Goal: Transaction & Acquisition: Purchase product/service

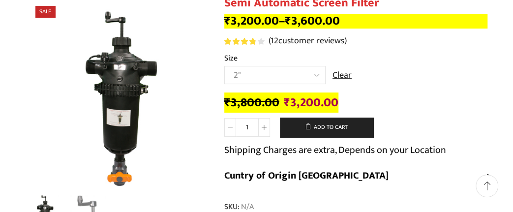
scroll to position [153, 0]
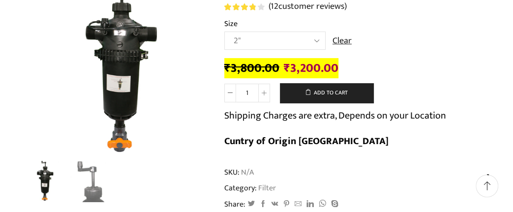
click at [224, 31] on select "Choose an option 2" 2.5" 3"" at bounding box center [274, 40] width 101 height 18
select select "3""
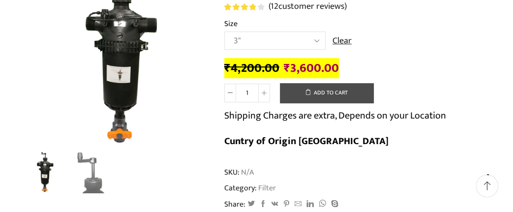
click at [352, 97] on button "Add to cart" at bounding box center [326, 93] width 93 height 20
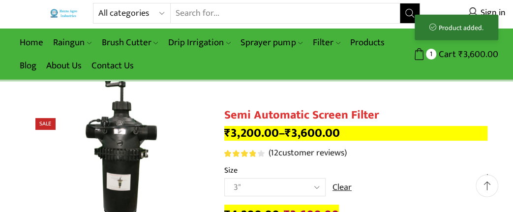
scroll to position [0, 0]
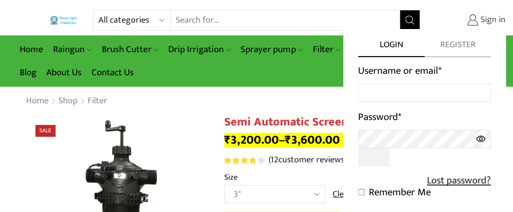
click at [490, 21] on span "Sign in" at bounding box center [492, 20] width 28 height 13
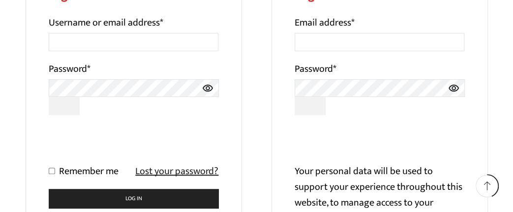
scroll to position [153, 0]
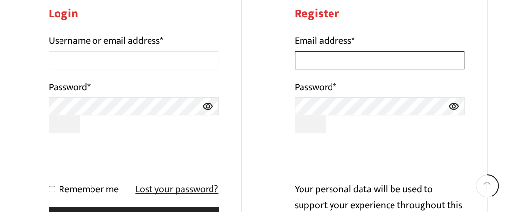
click at [355, 59] on input "Email address *" at bounding box center [380, 60] width 170 height 18
type input "balapandian@yahoo.com"
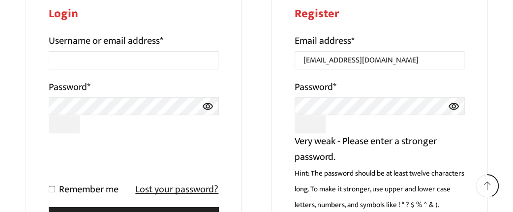
click at [459, 104] on icon at bounding box center [453, 106] width 11 height 18
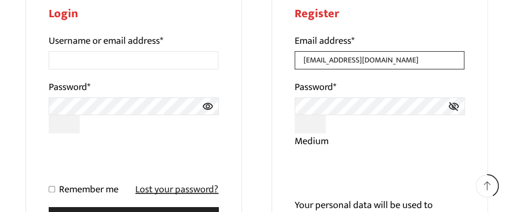
drag, startPoint x: 402, startPoint y: 61, endPoint x: 216, endPoint y: 69, distance: 185.6
click at [295, 69] on input "balapandian@yahoo.com" at bounding box center [380, 60] width 170 height 18
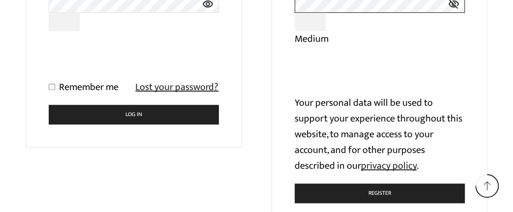
scroll to position [307, 0]
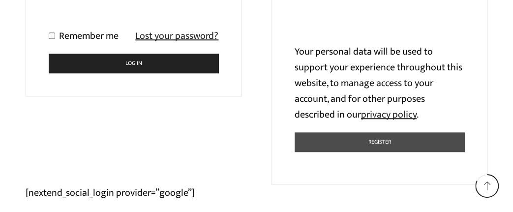
click at [390, 147] on button "Register" at bounding box center [380, 141] width 170 height 19
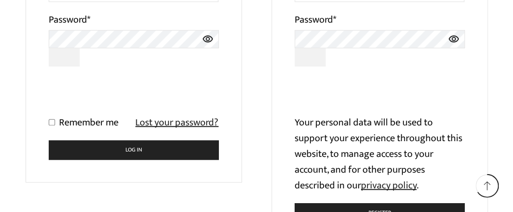
scroll to position [256, 0]
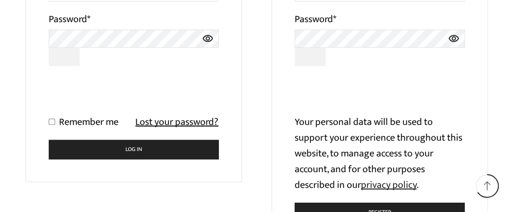
click at [203, 126] on link "Lost your password?" at bounding box center [176, 122] width 83 height 16
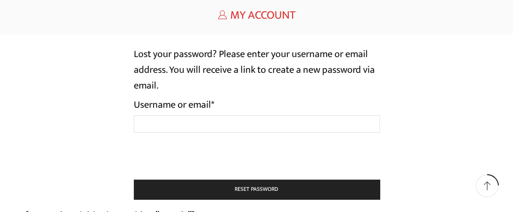
scroll to position [102, 0]
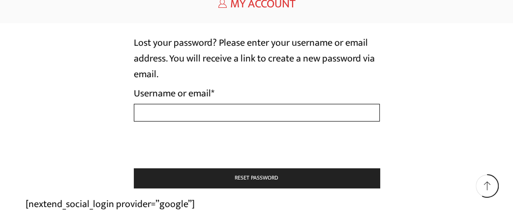
click at [196, 112] on input "Username or email * Required" at bounding box center [257, 113] width 246 height 18
drag, startPoint x: 204, startPoint y: 115, endPoint x: 80, endPoint y: 107, distance: 124.2
click at [134, 104] on input "ba" at bounding box center [257, 113] width 246 height 18
paste input "lapandian@yahoo.com"
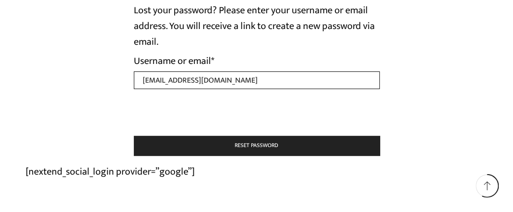
scroll to position [153, 0]
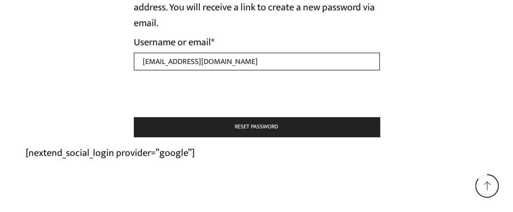
type input "balapandian@yahoo.com"
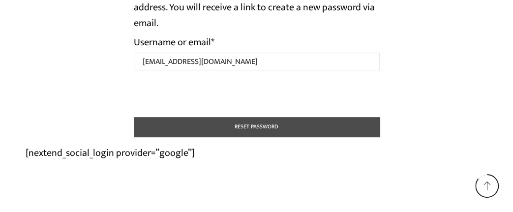
click at [273, 128] on button "Reset password" at bounding box center [257, 127] width 246 height 20
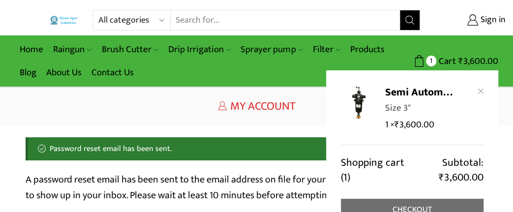
click at [420, 206] on link "Checkout" at bounding box center [412, 210] width 143 height 22
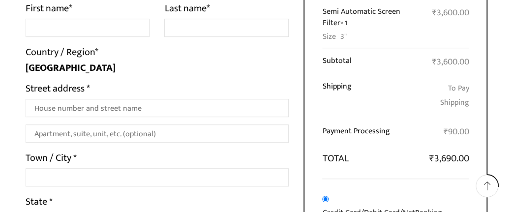
scroll to position [193, 0]
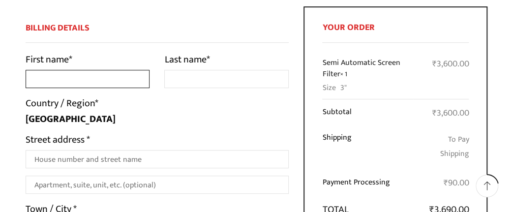
click at [61, 76] on input "First name *" at bounding box center [88, 79] width 124 height 18
type input "Bala"
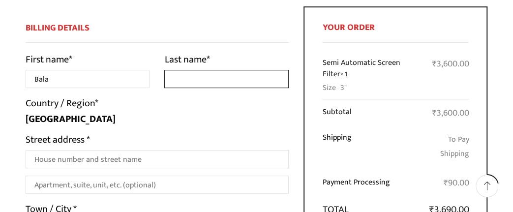
click at [179, 86] on input "Last name *" at bounding box center [226, 79] width 124 height 18
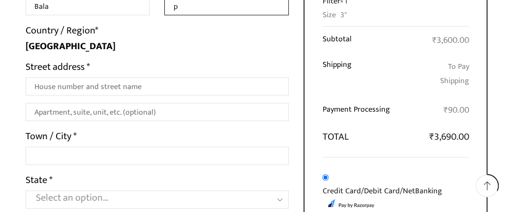
scroll to position [295, 0]
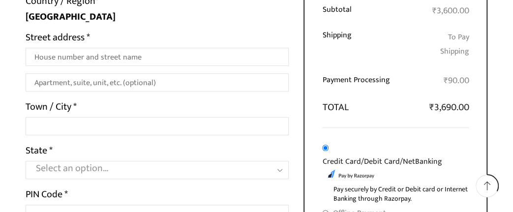
type input "p"
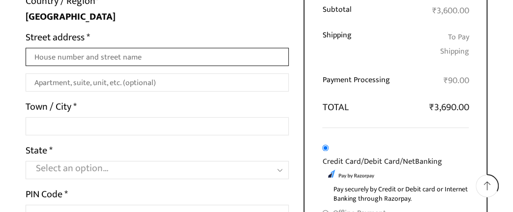
click at [140, 63] on input "Street address *" at bounding box center [158, 57] width 264 height 18
type input "66"
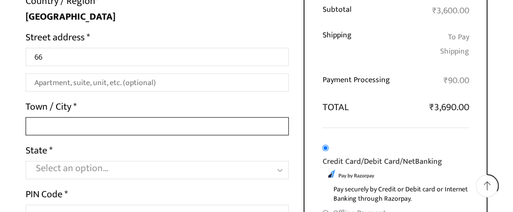
click at [87, 121] on input "Town / City *" at bounding box center [158, 126] width 264 height 18
type input "[GEOGRAPHIC_DATA]"
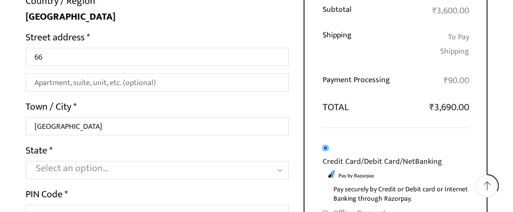
click at [106, 161] on p "State * Select an option… [GEOGRAPHIC_DATA] [GEOGRAPHIC_DATA] [GEOGRAPHIC_DATA]…" at bounding box center [158, 161] width 264 height 36
click at [99, 166] on span "Select an option…" at bounding box center [72, 168] width 73 height 17
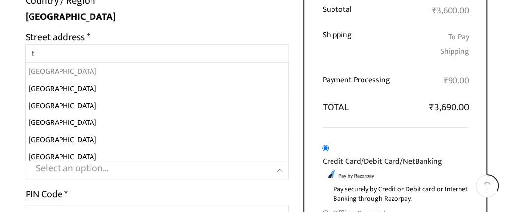
type input "t"
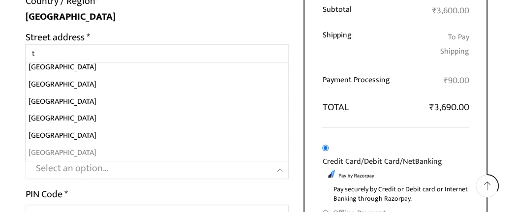
select select "TN"
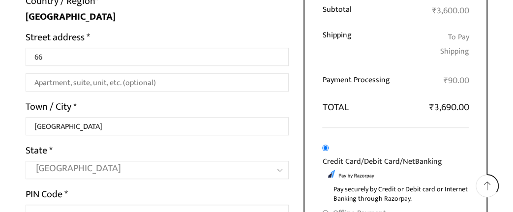
scroll to position [346, 0]
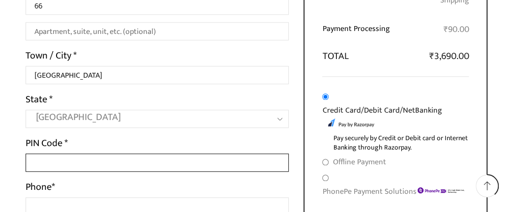
click at [73, 159] on input "PIN Code *" at bounding box center [158, 162] width 264 height 18
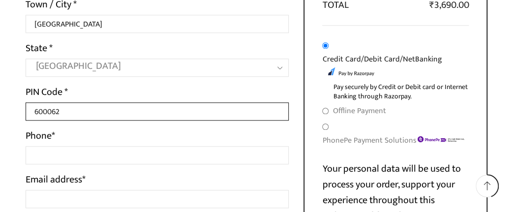
scroll to position [397, 0]
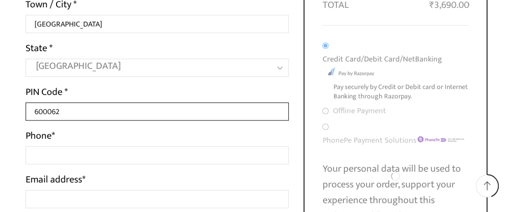
type input "600062"
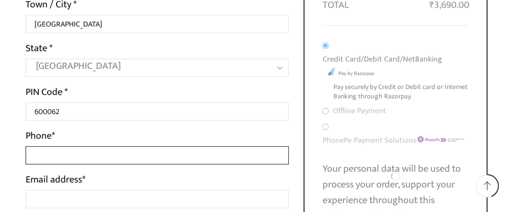
click at [69, 153] on input "Phone *" at bounding box center [158, 155] width 264 height 18
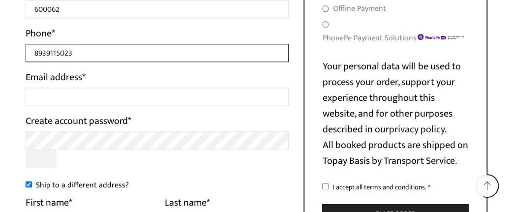
scroll to position [500, 0]
type input "8939115023"
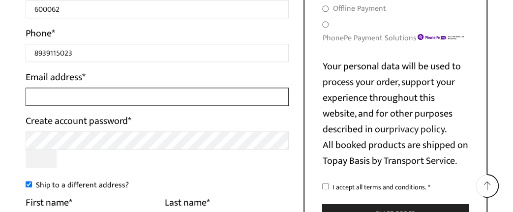
click at [93, 98] on input "Email address *" at bounding box center [158, 97] width 264 height 18
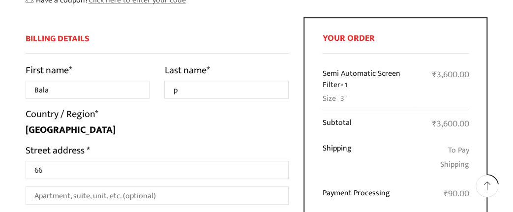
scroll to position [205, 0]
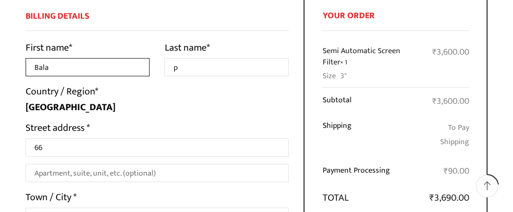
click at [60, 69] on input "Bala" at bounding box center [88, 67] width 124 height 18
type input "[PERSON_NAME]"
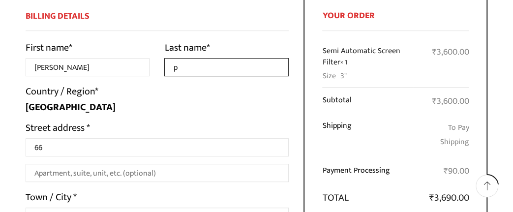
click at [219, 71] on input "p" at bounding box center [226, 67] width 124 height 18
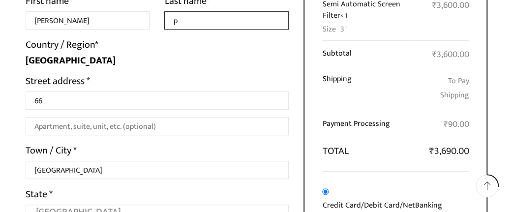
scroll to position [256, 0]
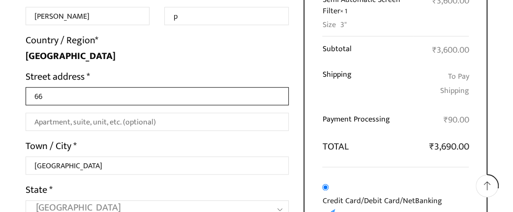
click at [77, 100] on input "66" at bounding box center [158, 96] width 264 height 18
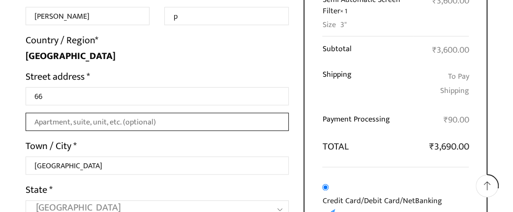
click at [70, 116] on input "Apartment, suite, unit, etc. (optional)" at bounding box center [158, 122] width 264 height 18
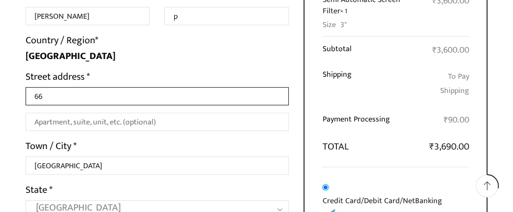
click at [68, 97] on input "66" at bounding box center [158, 96] width 264 height 18
drag, startPoint x: 91, startPoint y: 96, endPoint x: 0, endPoint y: 93, distance: 91.5
click at [26, 93] on input "66" at bounding box center [158, 96] width 264 height 18
paste input "Plot No"
paste input "[PERSON_NAME][GEOGRAPHIC_DATA],"
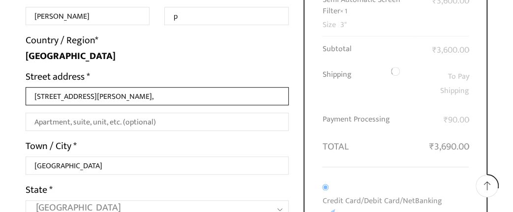
type input "[STREET_ADDRESS][PERSON_NAME],"
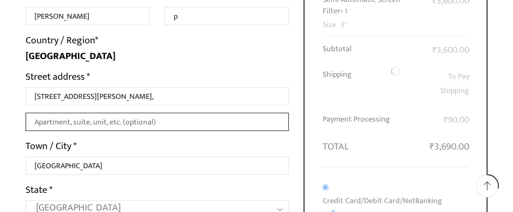
click at [100, 124] on input "Apartment, suite, unit, etc. (optional)" at bounding box center [158, 122] width 264 height 18
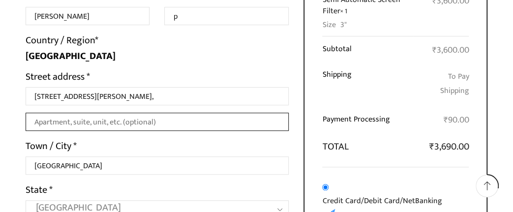
paste input "[GEOGRAPHIC_DATA],"
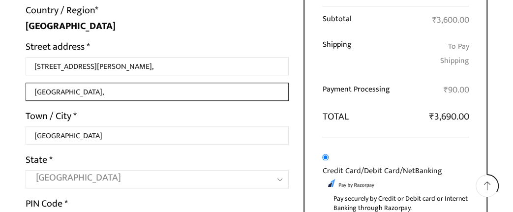
scroll to position [307, 0]
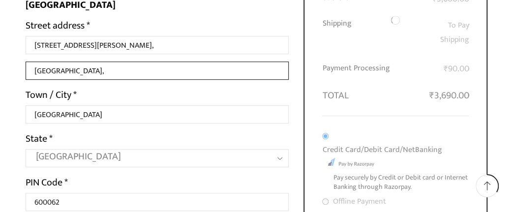
type input "[GEOGRAPHIC_DATA],"
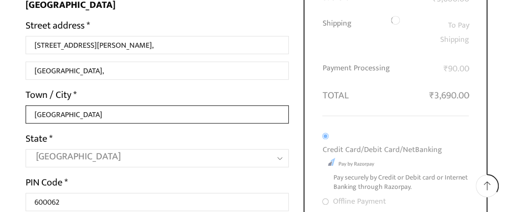
click at [69, 118] on input "[GEOGRAPHIC_DATA]" at bounding box center [158, 114] width 264 height 18
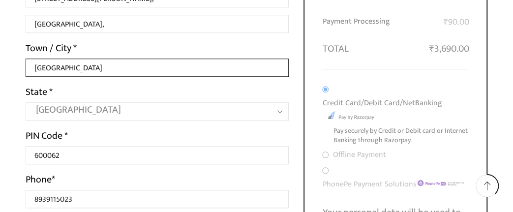
scroll to position [358, 0]
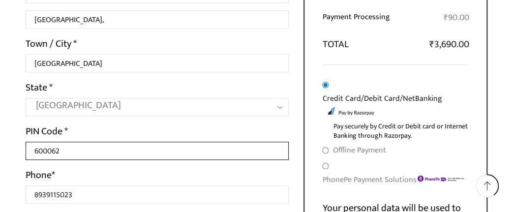
click at [94, 146] on input "600062" at bounding box center [158, 151] width 264 height 18
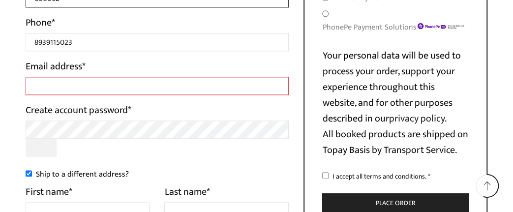
scroll to position [511, 0]
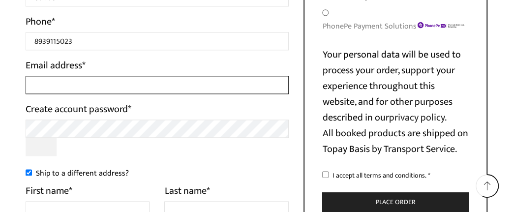
click at [76, 88] on input "Email address *" at bounding box center [158, 85] width 264 height 18
type input "[EMAIL_ADDRESS][DOMAIN_NAME]"
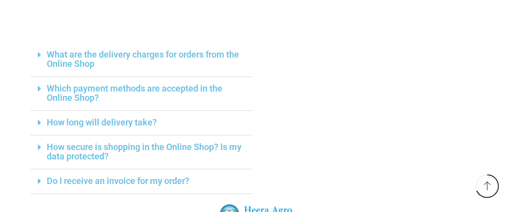
scroll to position [358, 0]
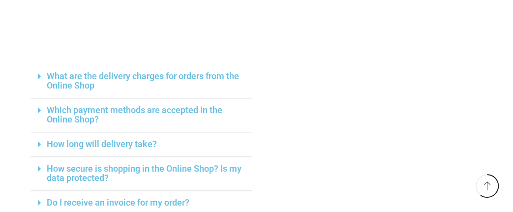
click at [175, 79] on link "What are the delivery charges for orders from the Online Shop" at bounding box center [143, 81] width 192 height 20
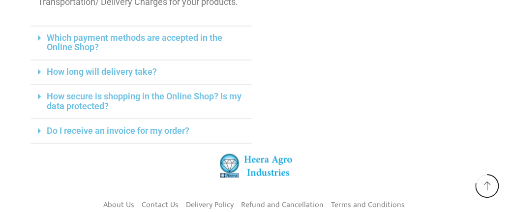
scroll to position [665, 0]
click at [142, 75] on link "How long will delivery take?" at bounding box center [102, 71] width 110 height 10
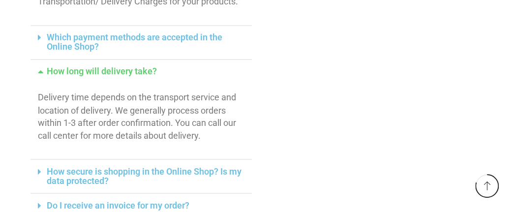
click at [142, 75] on link "How long will delivery take?" at bounding box center [102, 71] width 110 height 10
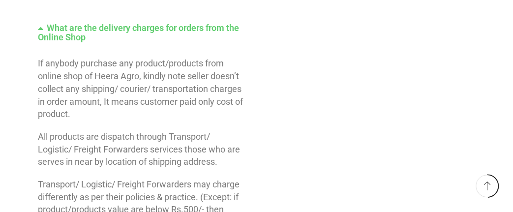
scroll to position [409, 0]
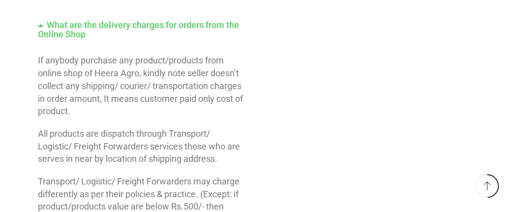
click at [165, 90] on p "If anybody purchase any product/products from online shop of Heera Agro, kindly…" at bounding box center [141, 85] width 207 height 63
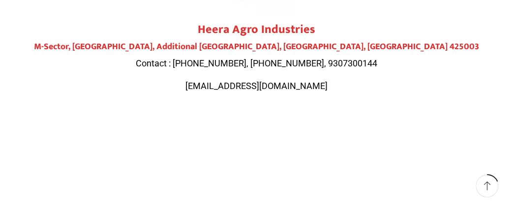
click at [274, 66] on span "Contact : 9284000511, 9307300143, 9307300144" at bounding box center [256, 63] width 241 height 10
copy span "9307300143"
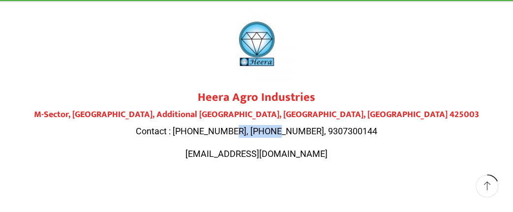
scroll to position [0, 0]
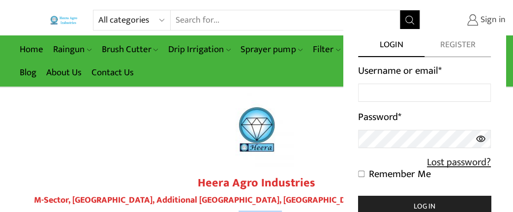
click at [482, 26] on span "Sign in" at bounding box center [492, 20] width 28 height 13
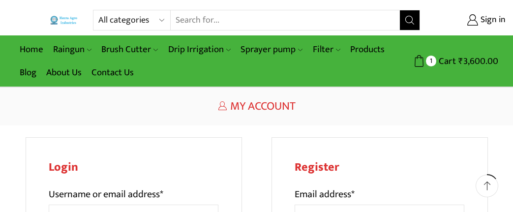
click at [94, 205] on input "Username or email address *" at bounding box center [134, 214] width 170 height 18
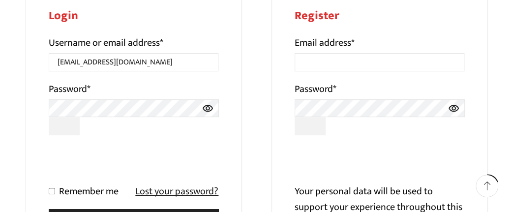
scroll to position [153, 0]
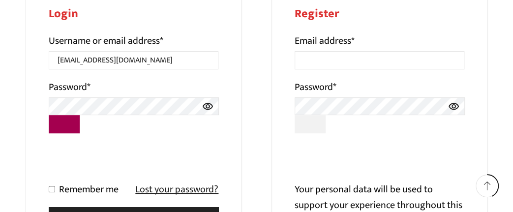
type input "[EMAIL_ADDRESS][DOMAIN_NAME]"
click at [209, 109] on icon at bounding box center [208, 105] width 10 height 7
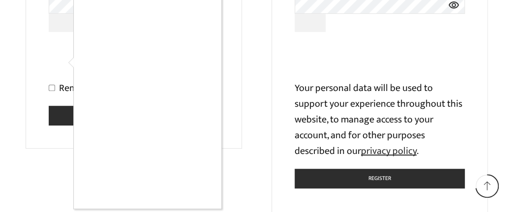
scroll to position [256, 0]
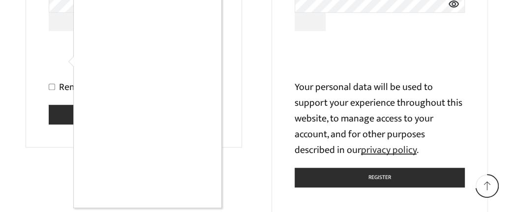
click at [0, 106] on div at bounding box center [256, 106] width 513 height 212
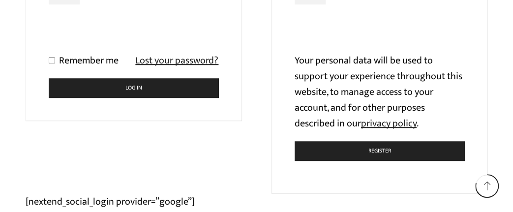
scroll to position [259, 0]
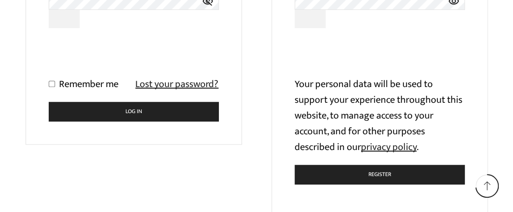
click at [53, 87] on input "Remember me" at bounding box center [52, 84] width 6 height 6
checkbox input "true"
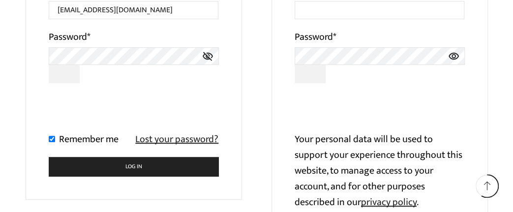
scroll to position [208, 0]
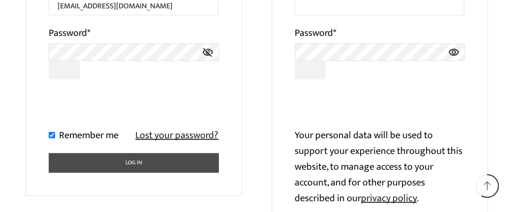
click at [139, 171] on button "Log in" at bounding box center [134, 162] width 170 height 19
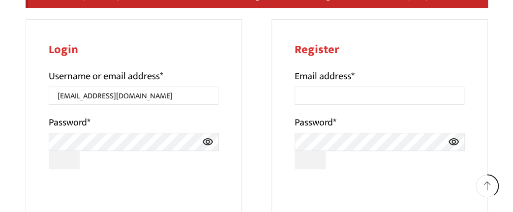
scroll to position [153, 0]
